Goal: Communication & Community: Answer question/provide support

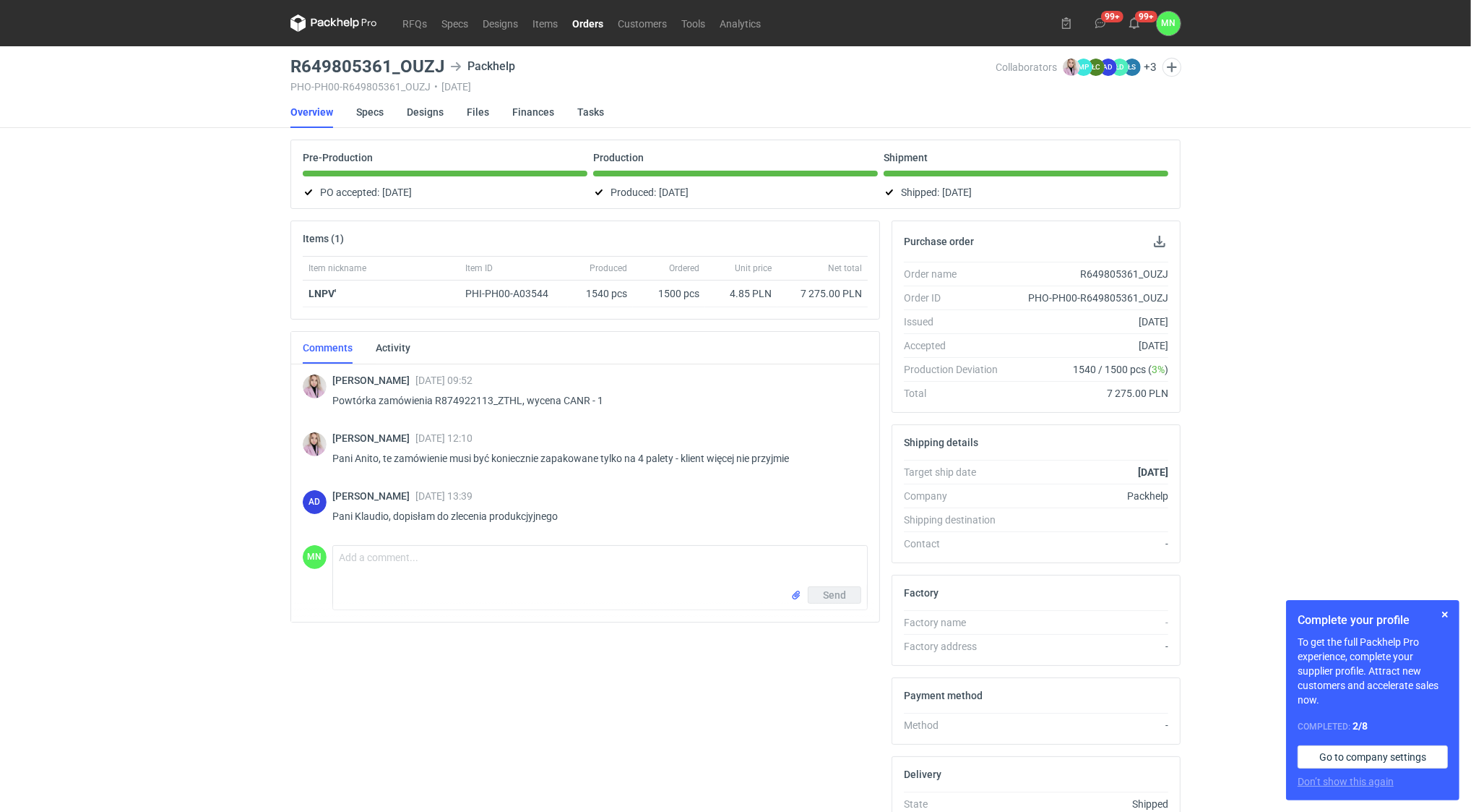
click at [594, 19] on link "Orders" at bounding box center [588, 23] width 45 height 17
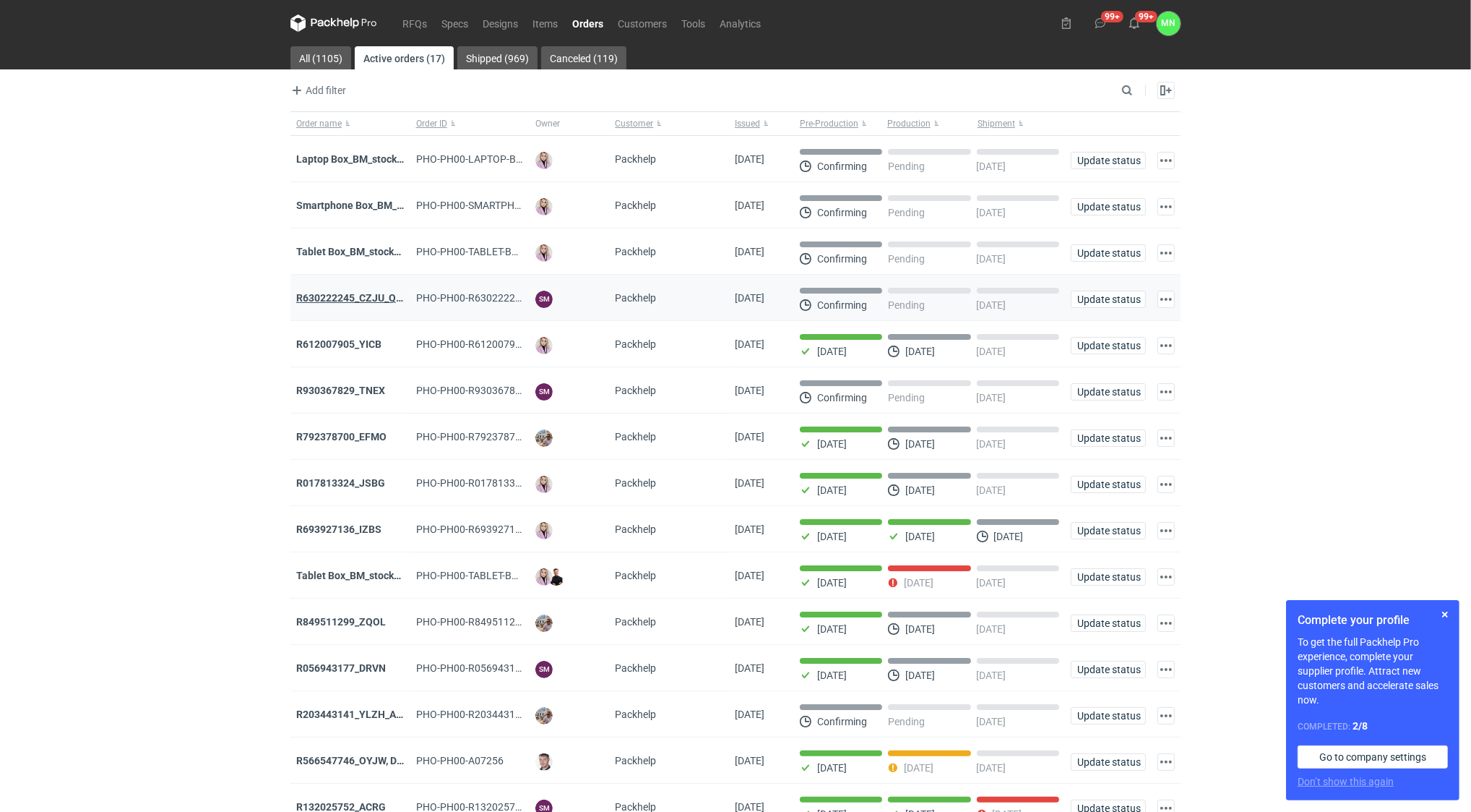
click at [383, 300] on strong "R630222245_CZJU_QNLS_PWUU" at bounding box center [373, 298] width 152 height 12
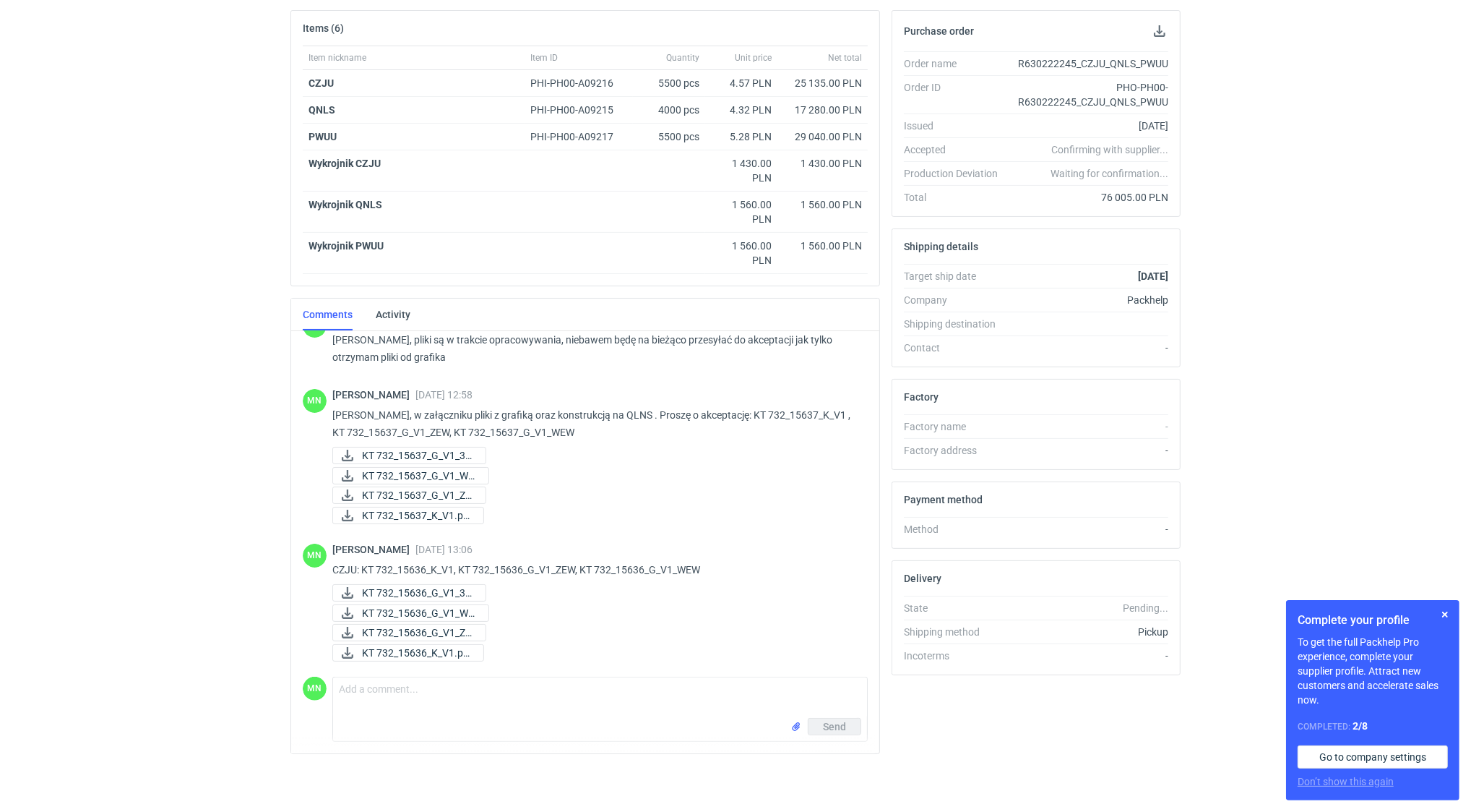
scroll to position [211, 0]
click at [400, 674] on div "MN Comment message Send" at bounding box center [585, 706] width 565 height 71
click at [400, 688] on textarea "Comment message" at bounding box center [600, 697] width 534 height 40
click at [405, 694] on textarea "PWUU:" at bounding box center [600, 697] width 534 height 40
paste textarea "KT 732_15638_G_V1_ZEW KT 732_15638_G_V1_WEW"
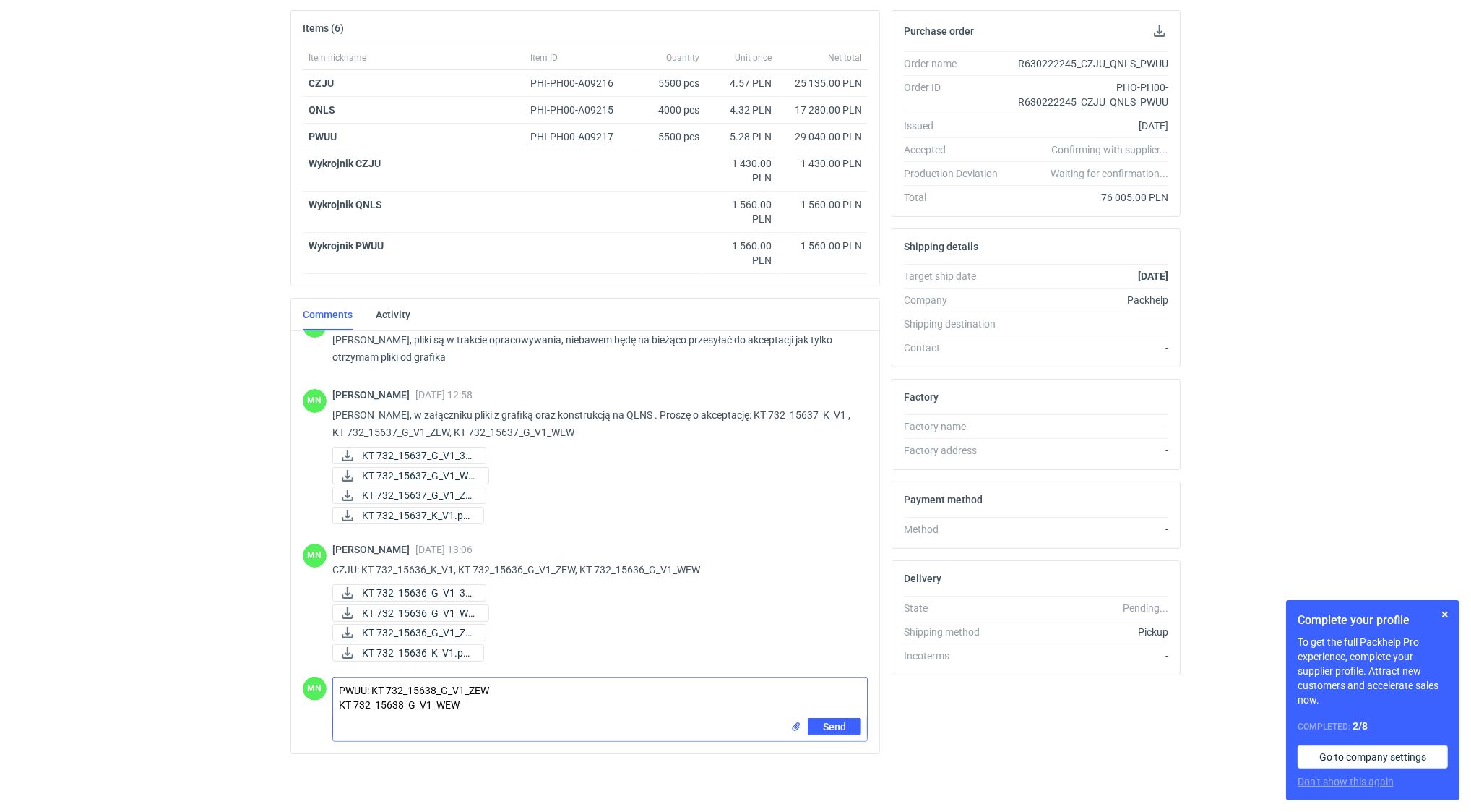
click at [493, 681] on textarea "PWUU: KT 732_15638_G_V1_ZEW KT 732_15638_G_V1_WEW" at bounding box center [600, 697] width 534 height 40
click at [641, 693] on textarea "PWUU: KT 732_15638_G_V1_ZEW, KT 732_15638_G_V1_WEW" at bounding box center [600, 697] width 534 height 40
paste textarea "KT 732_15638_K_V1 (1)"
click at [792, 722] on input "file" at bounding box center [797, 726] width 12 height 15
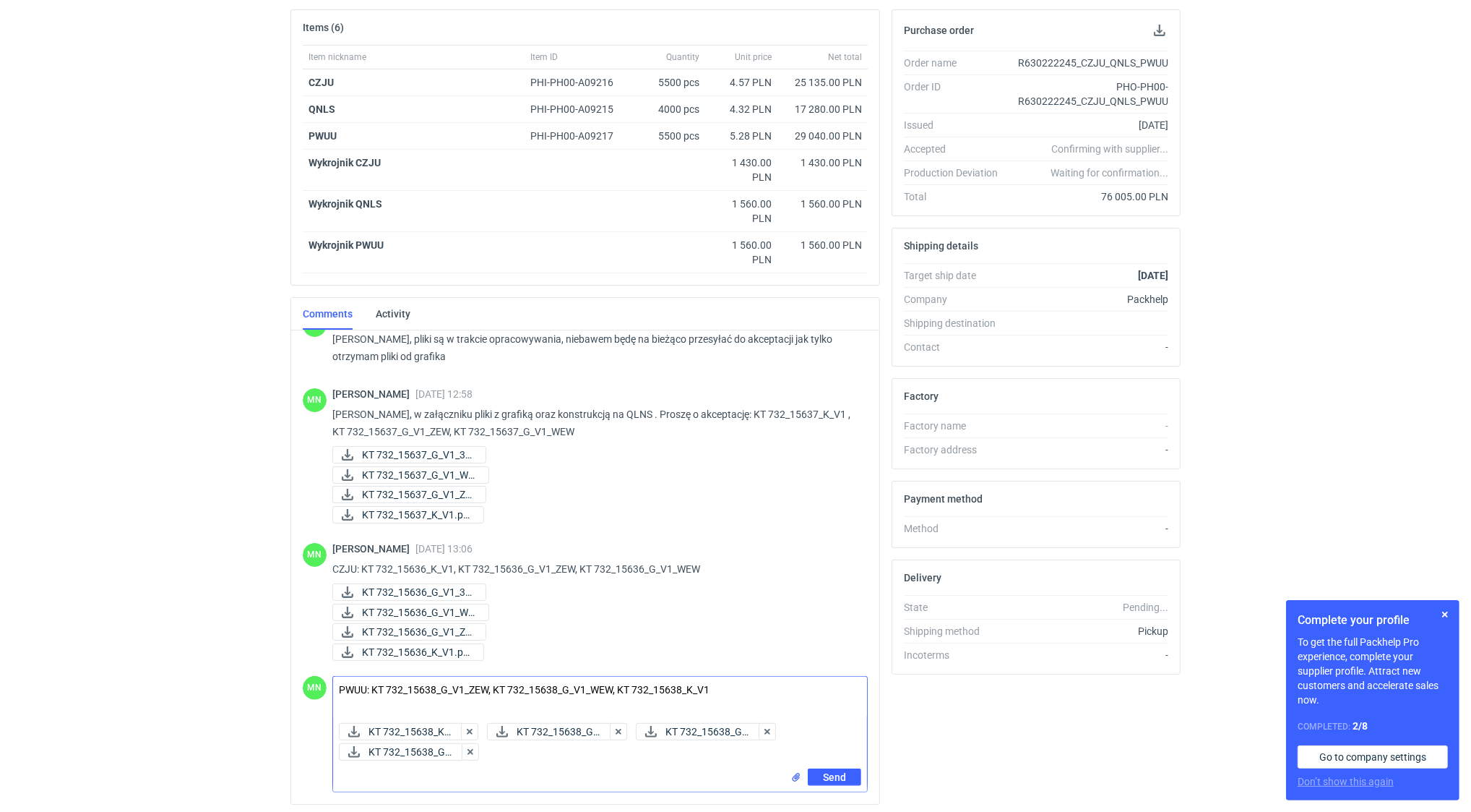
click at [355, 705] on textarea "PWUU: KT 732_15638_G_V1_ZEW, KT 732_15638_G_V1_WEW, KT 732_15638_K_V1" at bounding box center [600, 696] width 534 height 40
click at [747, 695] on textarea "PWUU: KT 732_15638_G_V1_ZEW, KT 732_15638_G_V1_WEW, KT 732_15638_K_V1" at bounding box center [600, 696] width 534 height 40
type textarea "PWUU: KT 732_15638_G_V1_ZEW, KT 732_15638_G_V1_WEW, KT 732_15638_K_V1 Proszę o …"
click at [832, 780] on span "Send" at bounding box center [835, 776] width 23 height 11
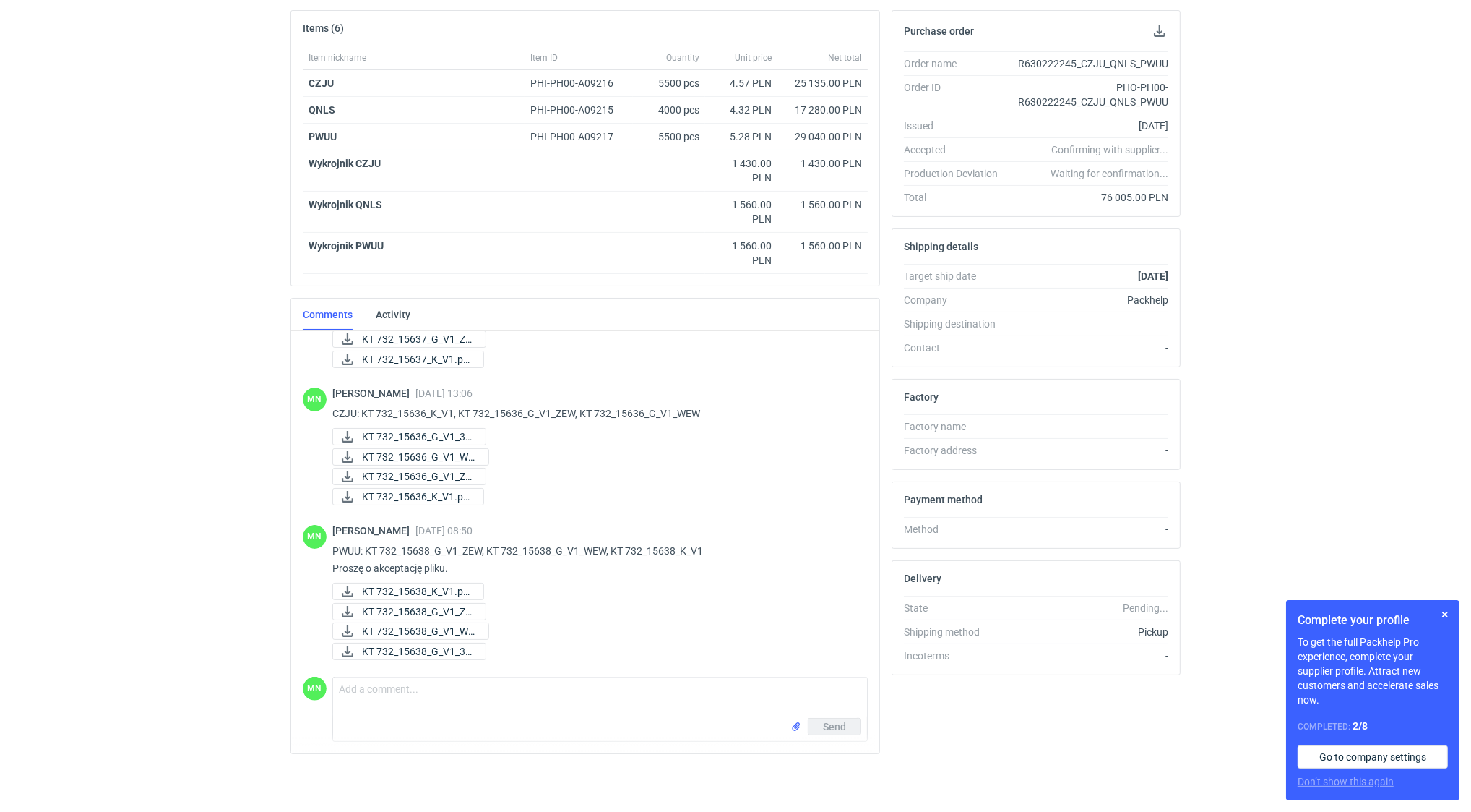
scroll to position [316, 0]
drag, startPoint x: 1449, startPoint y: 609, endPoint x: 1426, endPoint y: 651, distance: 47.9
click at [1449, 609] on button "button" at bounding box center [1445, 615] width 17 height 17
